Goal: Task Accomplishment & Management: Use online tool/utility

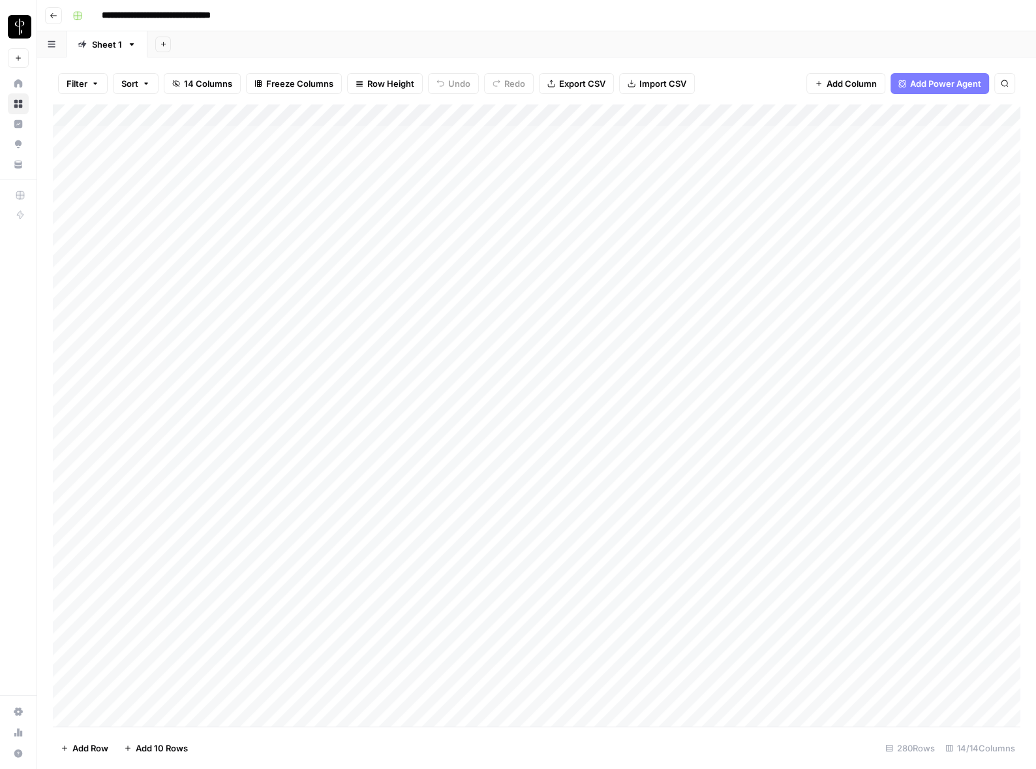
click at [55, 14] on icon "button" at bounding box center [54, 16] width 8 height 8
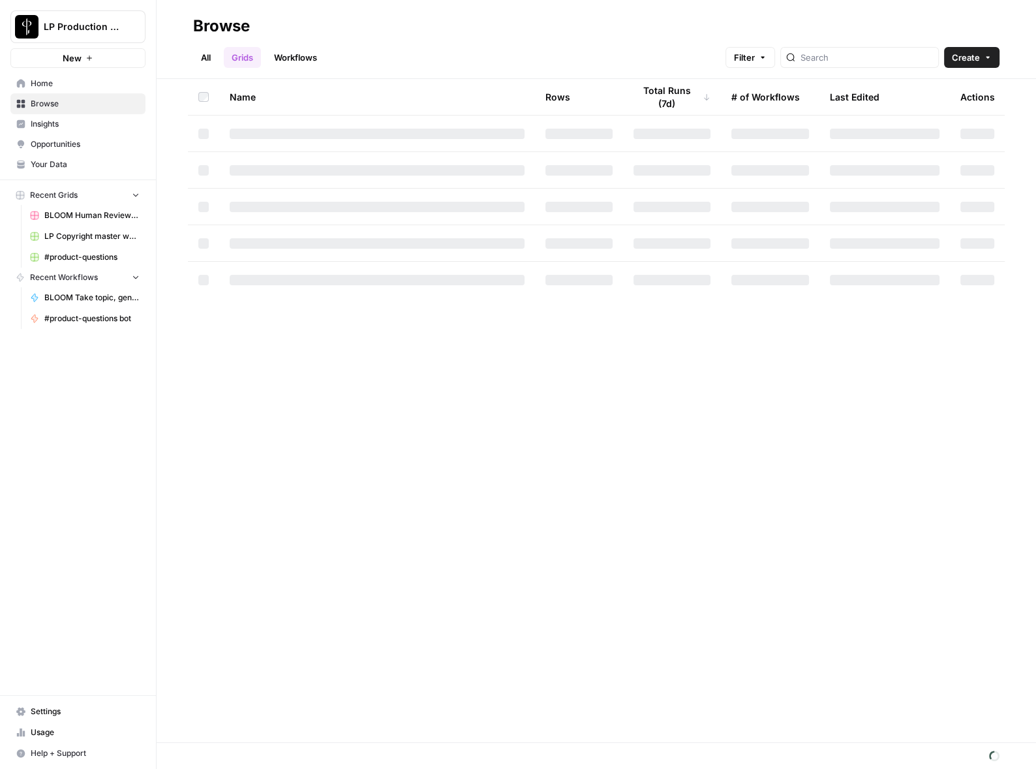
click at [214, 53] on link "All" at bounding box center [205, 57] width 25 height 21
click at [241, 55] on link "Grids" at bounding box center [242, 57] width 37 height 21
click at [212, 55] on link "All" at bounding box center [205, 57] width 25 height 21
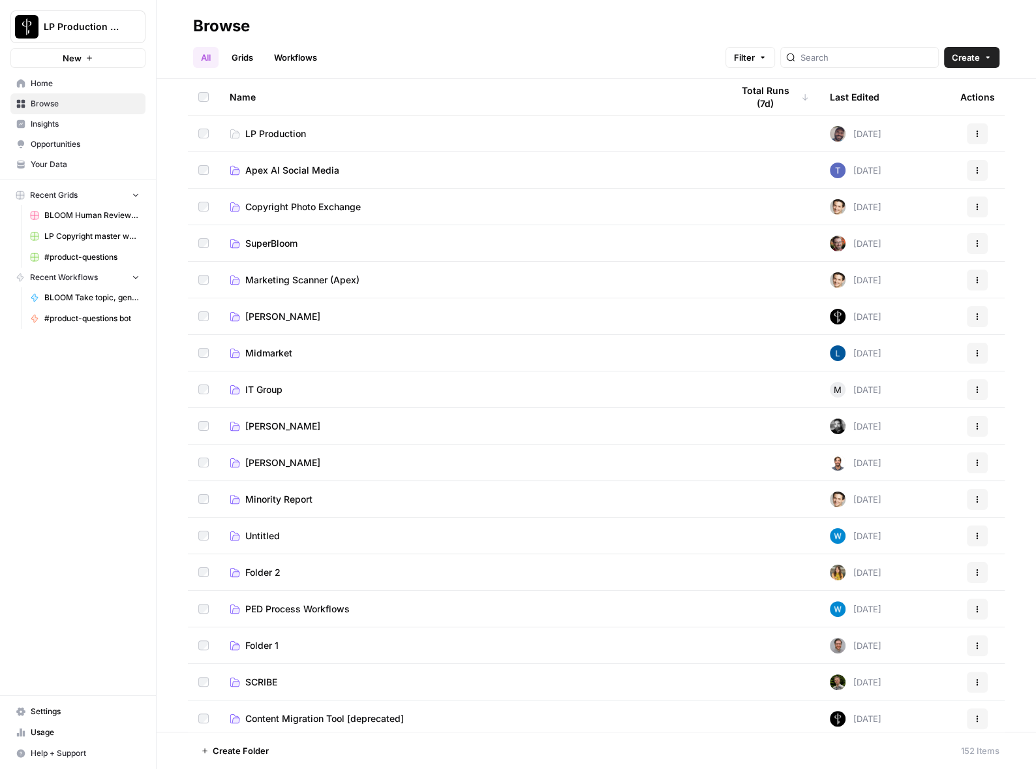
click at [230, 54] on link "Grids" at bounding box center [242, 57] width 37 height 21
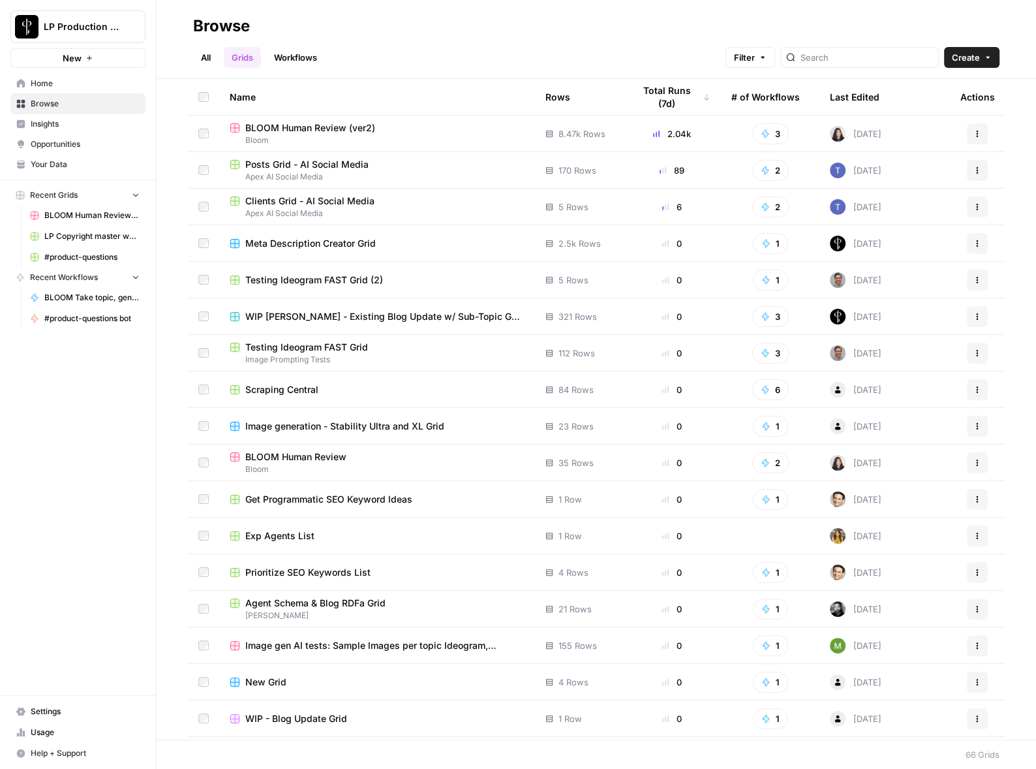
click at [857, 97] on div "Last Edited" at bounding box center [855, 97] width 50 height 36
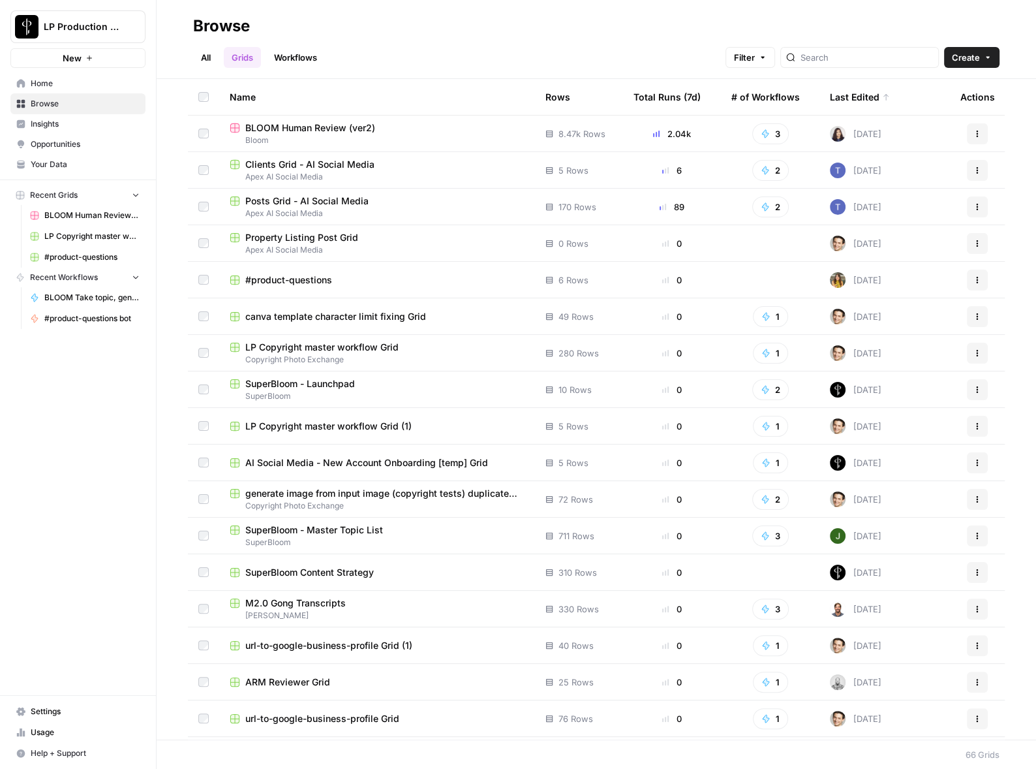
click at [319, 431] on span "LP Copyright master workflow Grid (1)" at bounding box center [328, 426] width 166 height 13
click at [411, 492] on span "generate image from input image (copyright tests) duplicate Grid" at bounding box center [384, 493] width 279 height 13
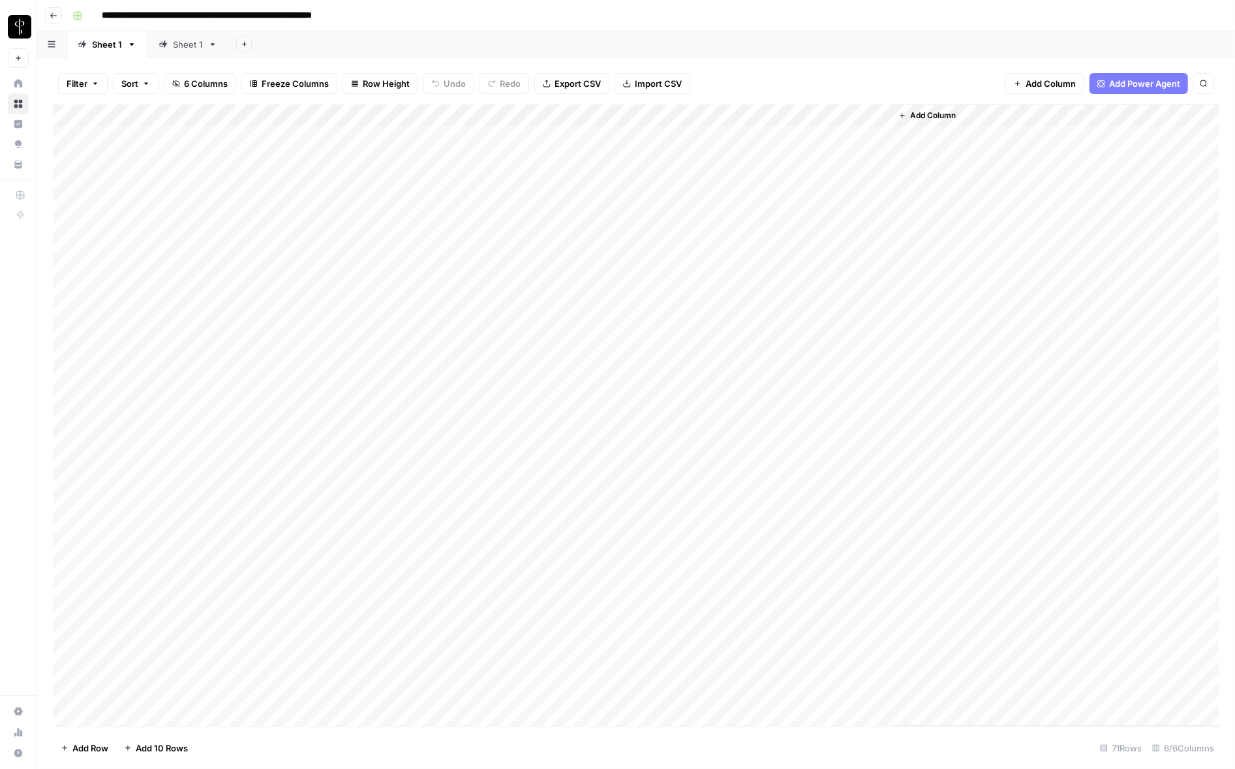
click at [813, 114] on div "Add Column" at bounding box center [636, 415] width 1167 height 622
click at [814, 144] on input "Imagen3" at bounding box center [851, 146] width 132 height 13
